Goal: Navigation & Orientation: Find specific page/section

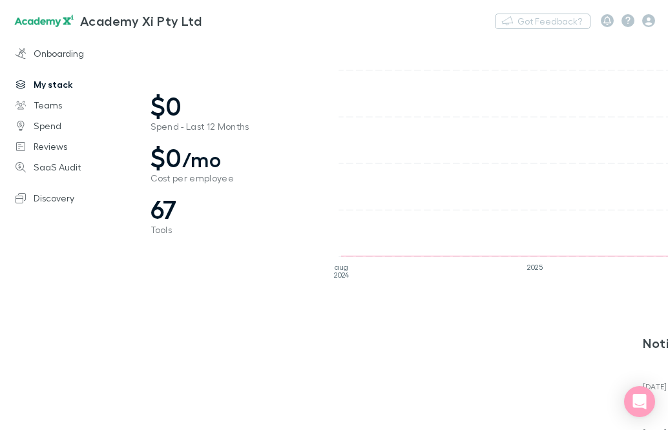
click at [65, 80] on link "My stack" at bounding box center [80, 84] width 155 height 21
